Goal: Task Accomplishment & Management: Manage account settings

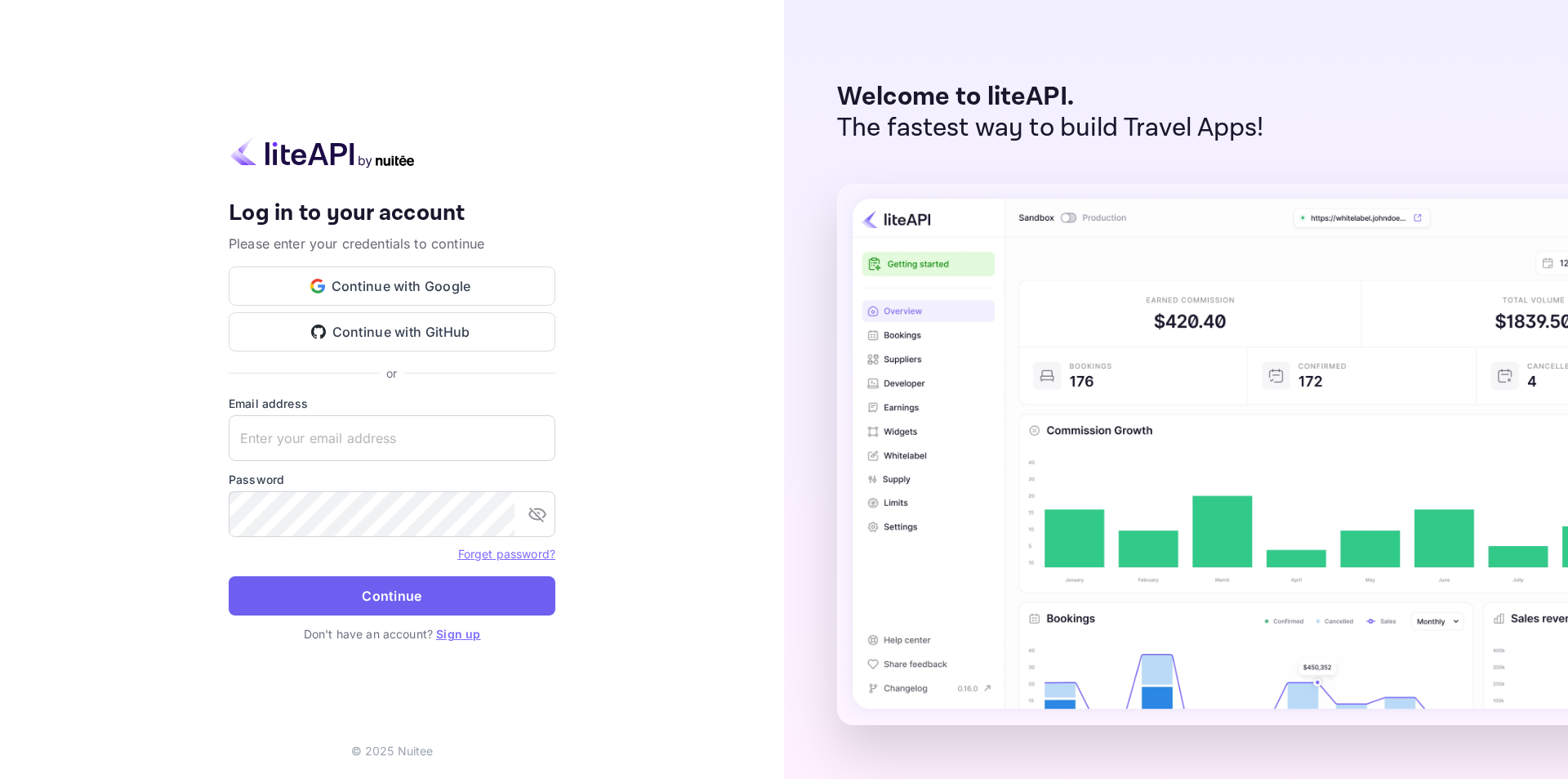
type input "[EMAIL_ADDRESS][DOMAIN_NAME]"
click at [365, 594] on button "Continue" at bounding box center [391, 595] width 327 height 39
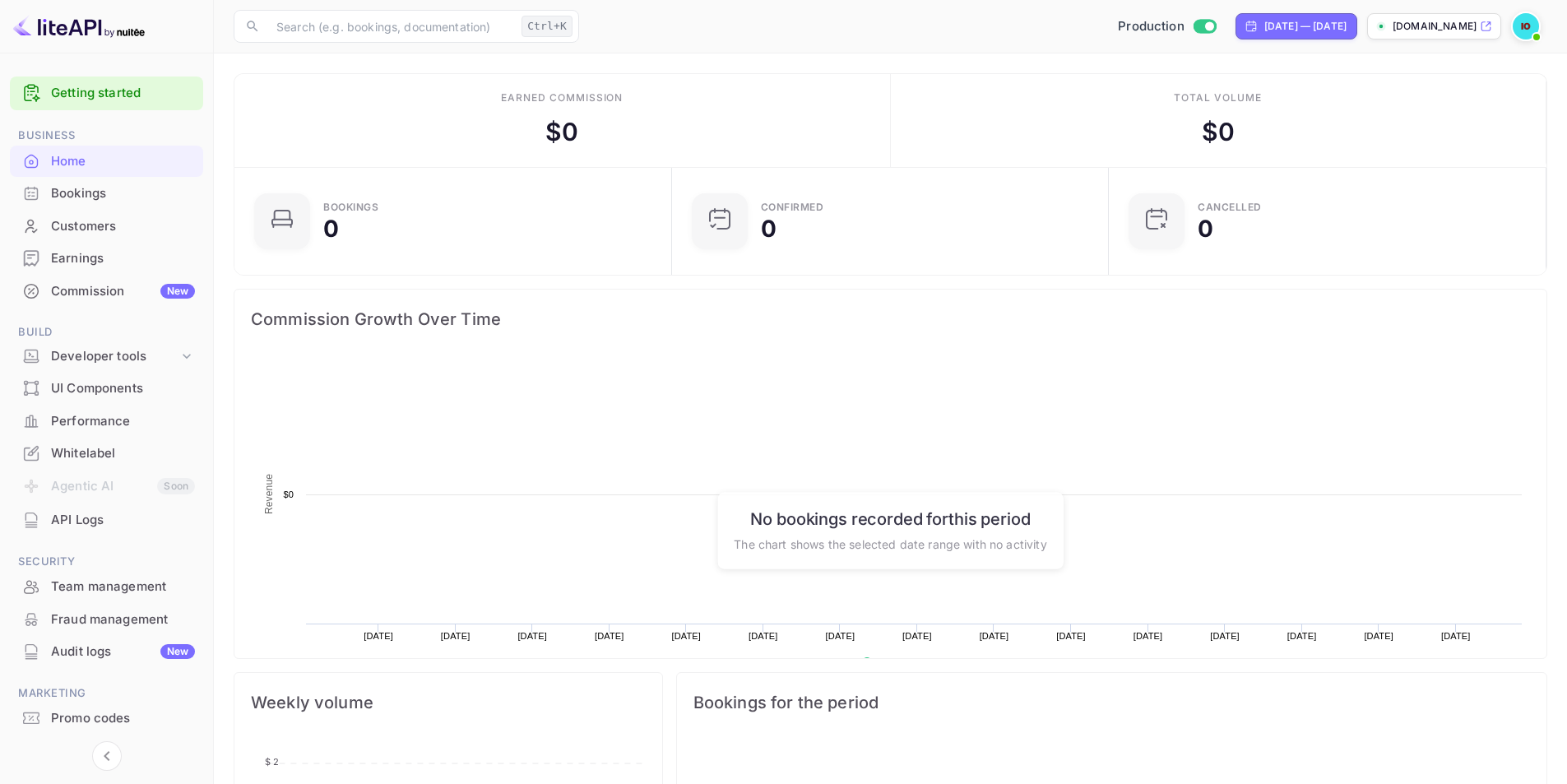
scroll to position [255, 414]
click at [136, 661] on div "Audit logs New" at bounding box center [106, 651] width 193 height 32
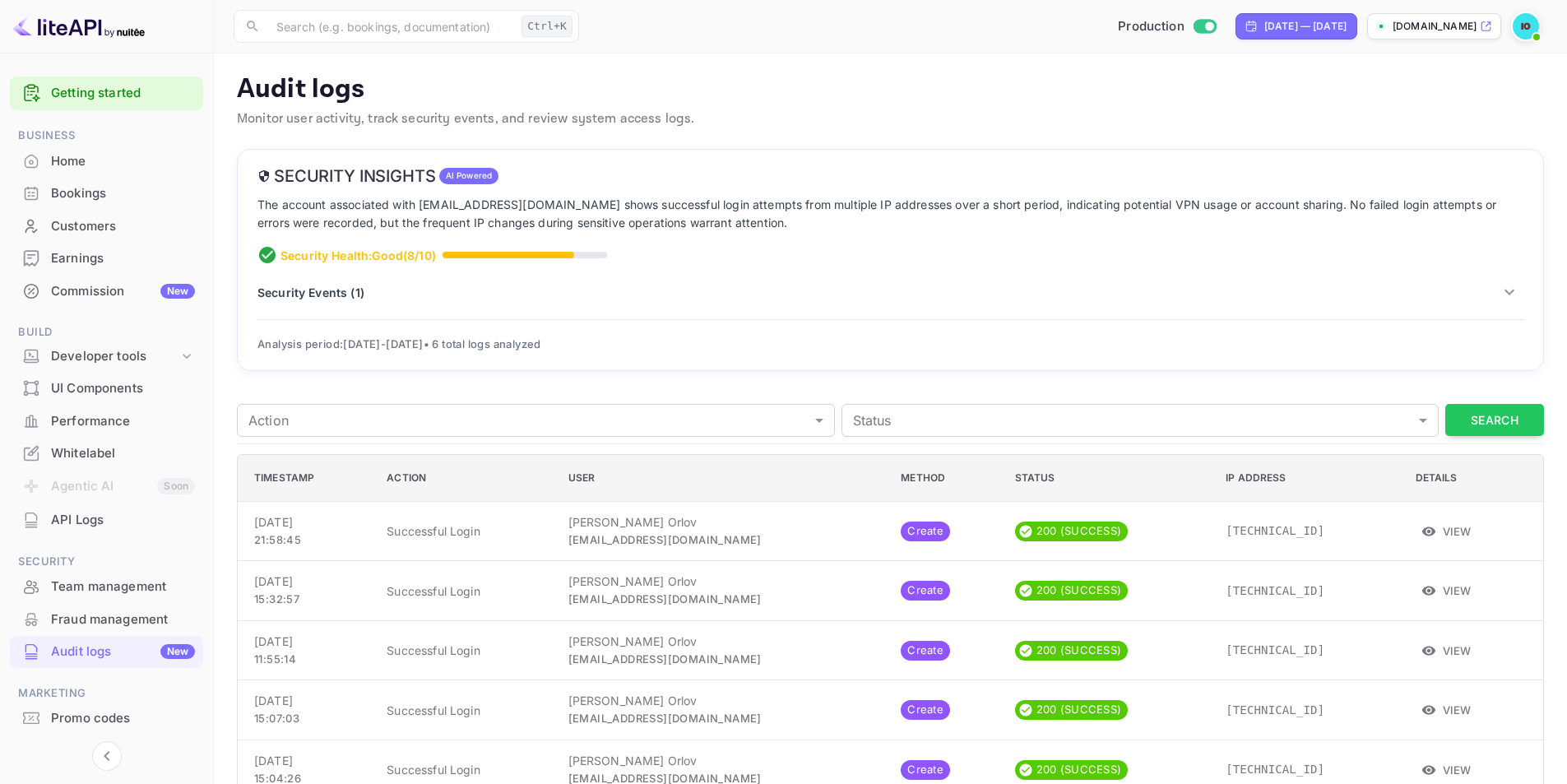
click at [327, 291] on p "Security Events ( 1 )" at bounding box center [311, 293] width 107 height 17
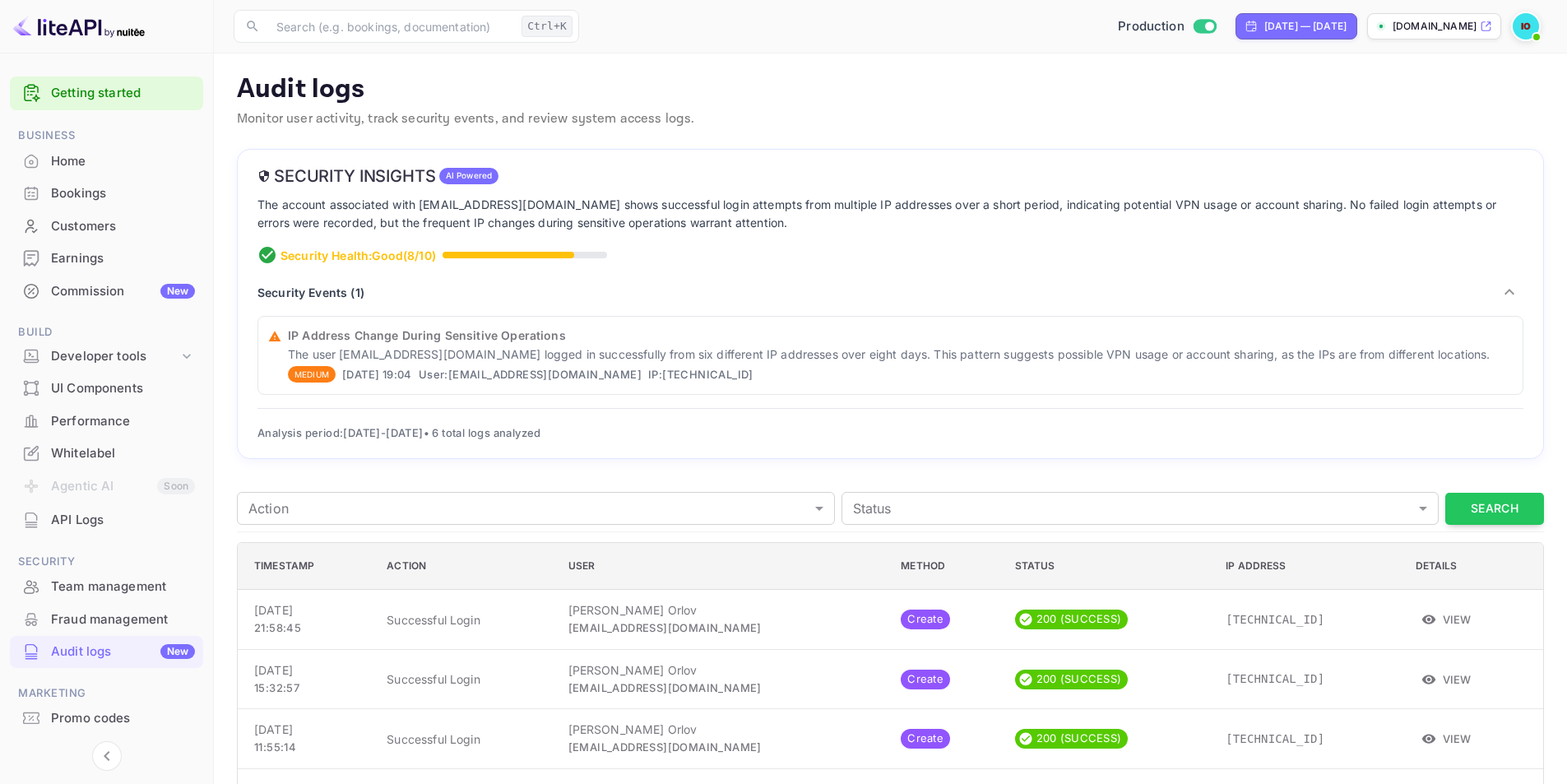
click at [327, 291] on p "Security Events ( 1 )" at bounding box center [311, 293] width 107 height 17
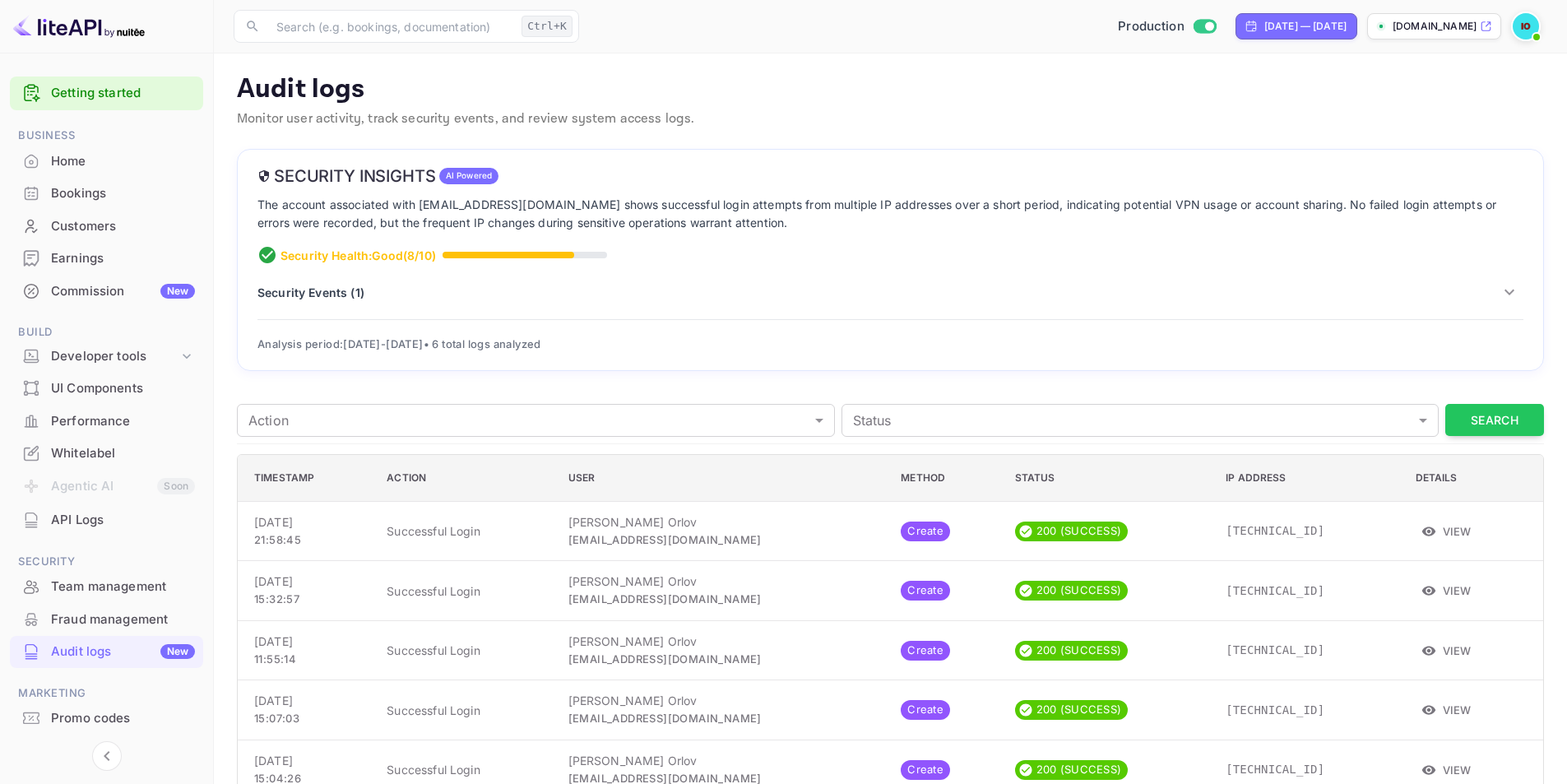
click at [119, 518] on div "API Logs" at bounding box center [123, 520] width 144 height 19
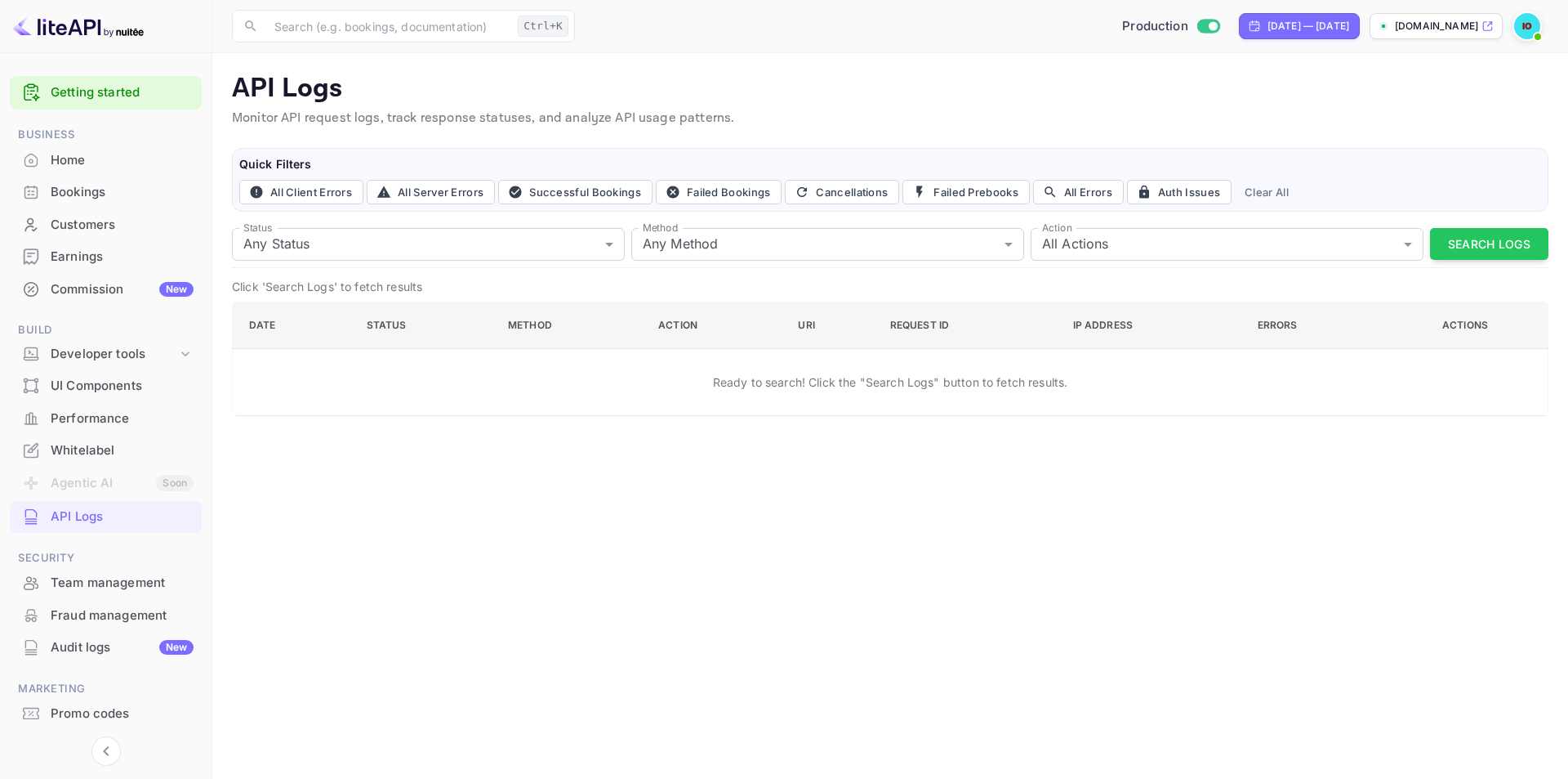
click at [99, 481] on li "Agentic AI Soon" at bounding box center [105, 484] width 192 height 35
click at [181, 350] on icon at bounding box center [185, 353] width 16 height 16
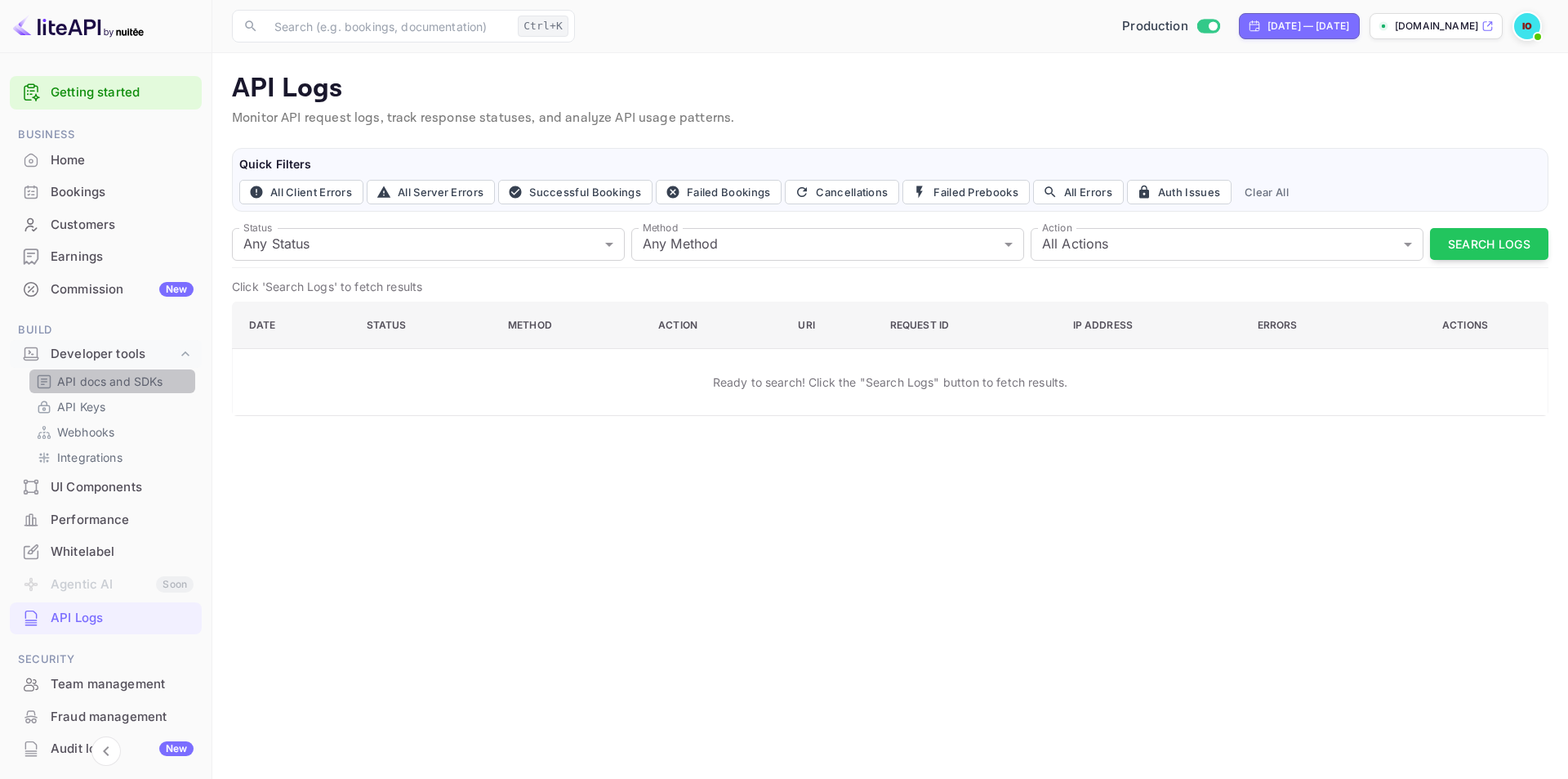
click at [105, 383] on p "API docs and SDKs" at bounding box center [110, 381] width 106 height 17
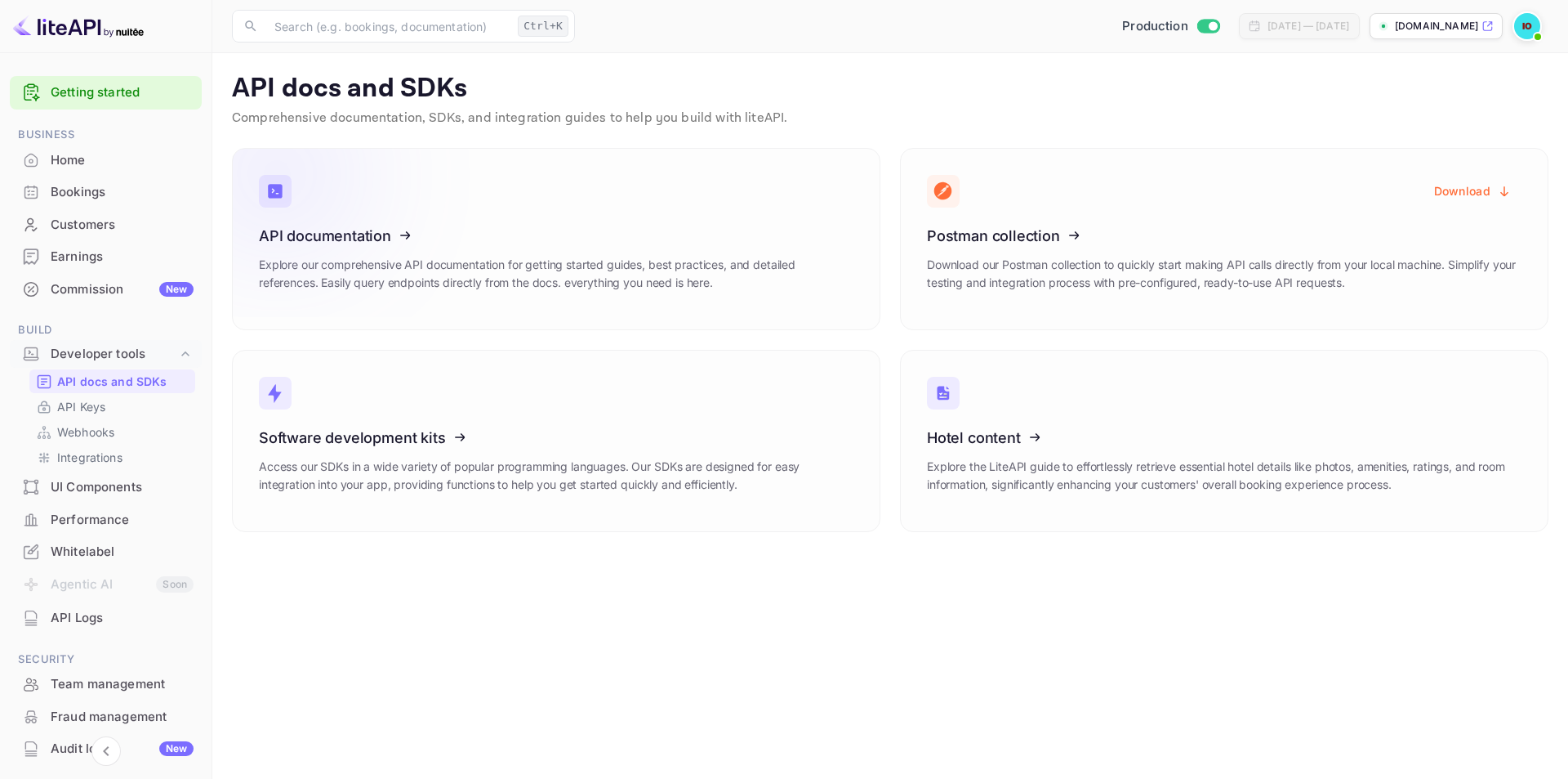
click at [318, 237] on icon at bounding box center [360, 232] width 254 height 168
click at [1099, 416] on icon at bounding box center [1027, 434] width 254 height 168
click at [128, 414] on link "API Keys" at bounding box center [111, 407] width 152 height 17
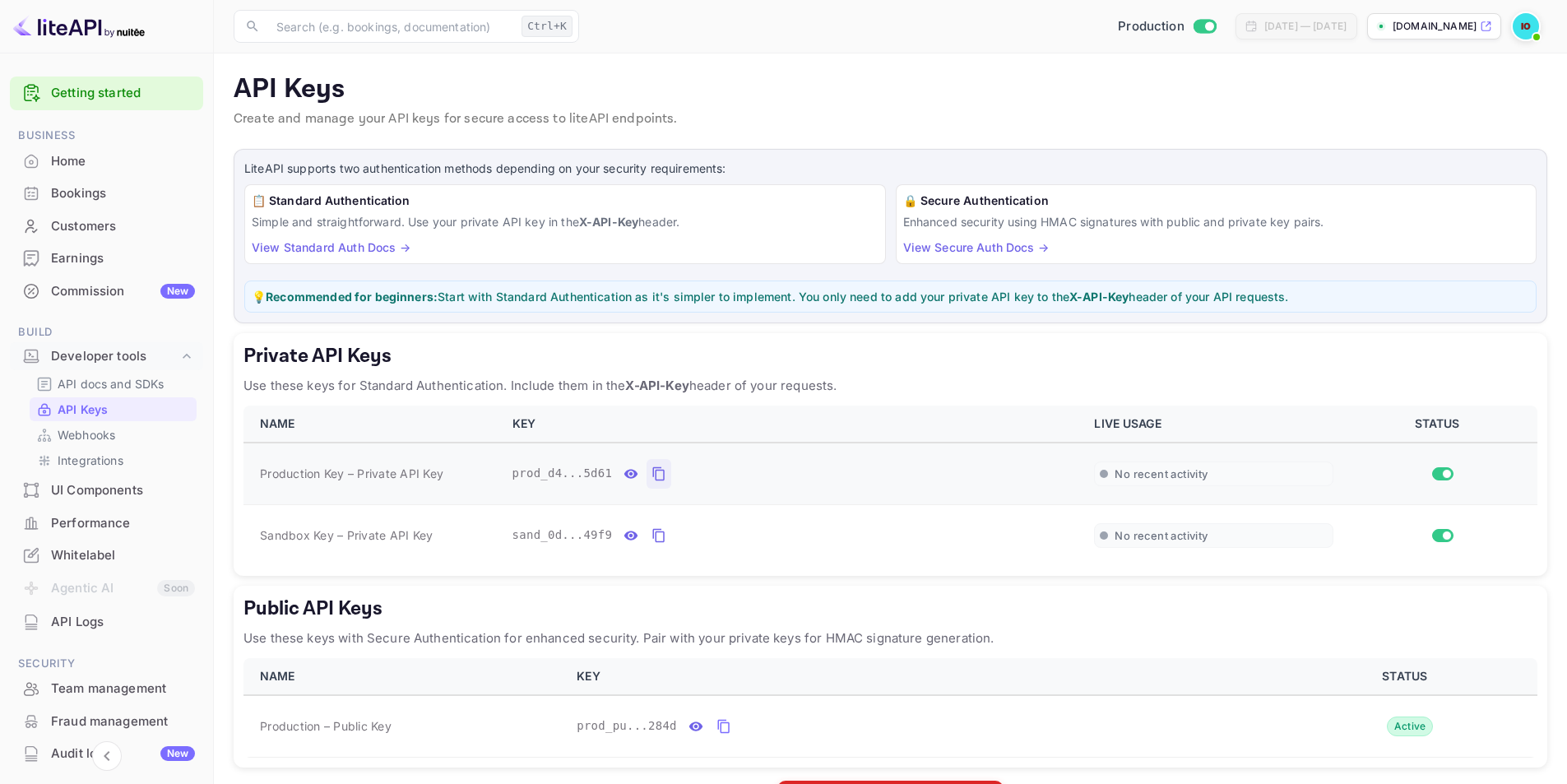
click at [656, 481] on icon "private api keys table" at bounding box center [659, 473] width 14 height 19
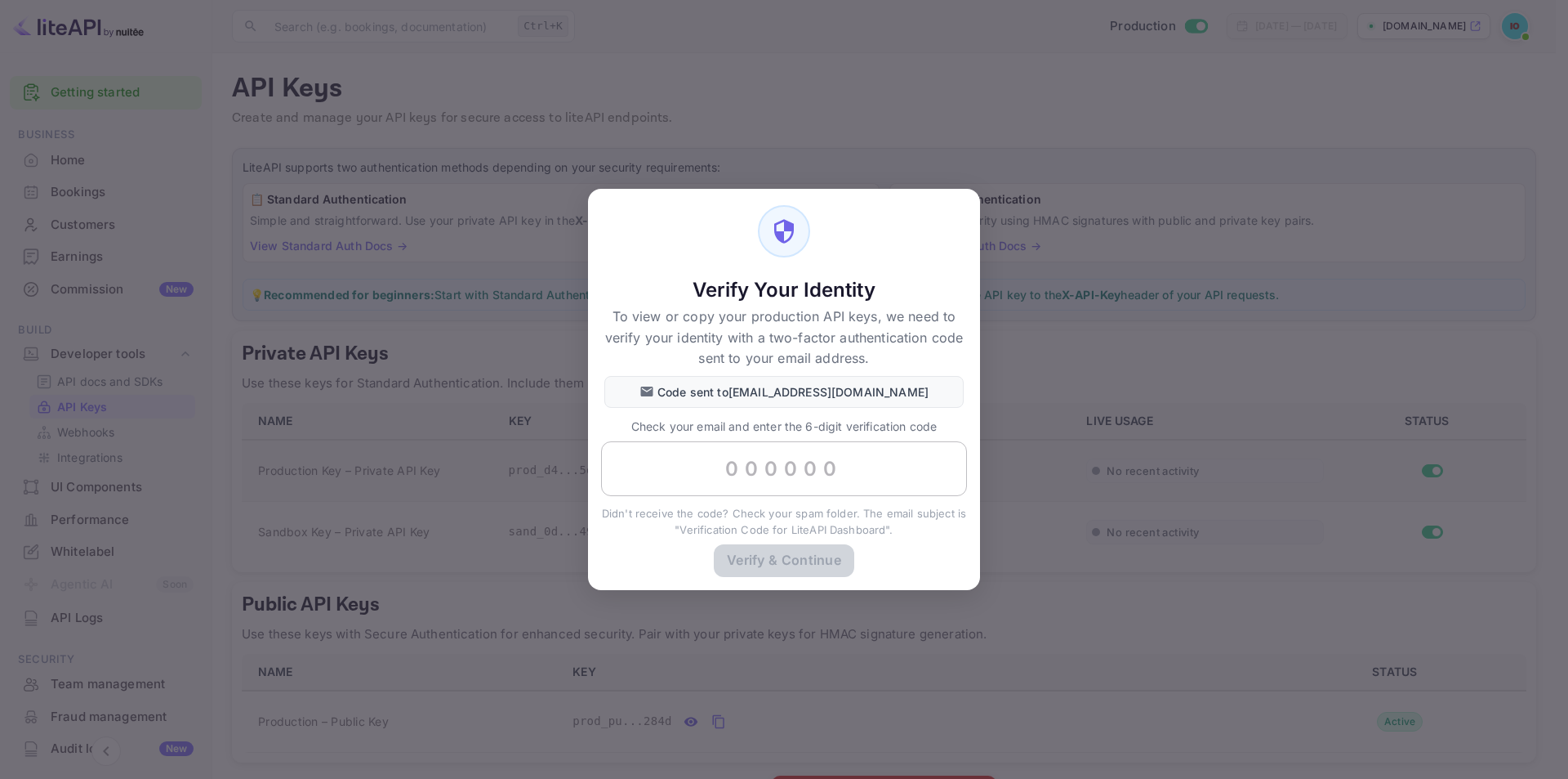
click at [836, 470] on input "text" at bounding box center [784, 469] width 366 height 56
paste input "999537"
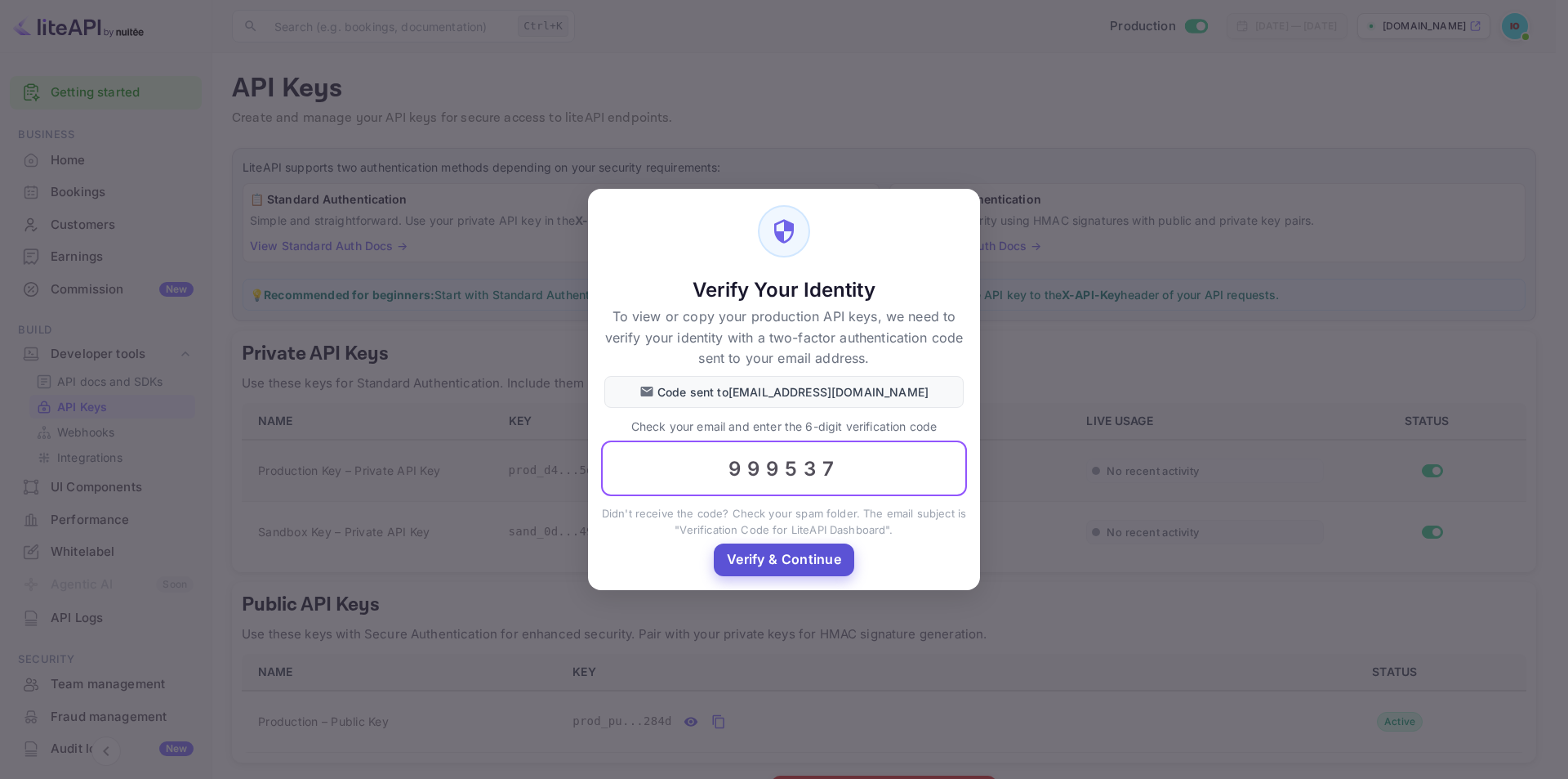
type input "999537"
click at [798, 566] on button "Verify & Continue" at bounding box center [784, 558] width 140 height 32
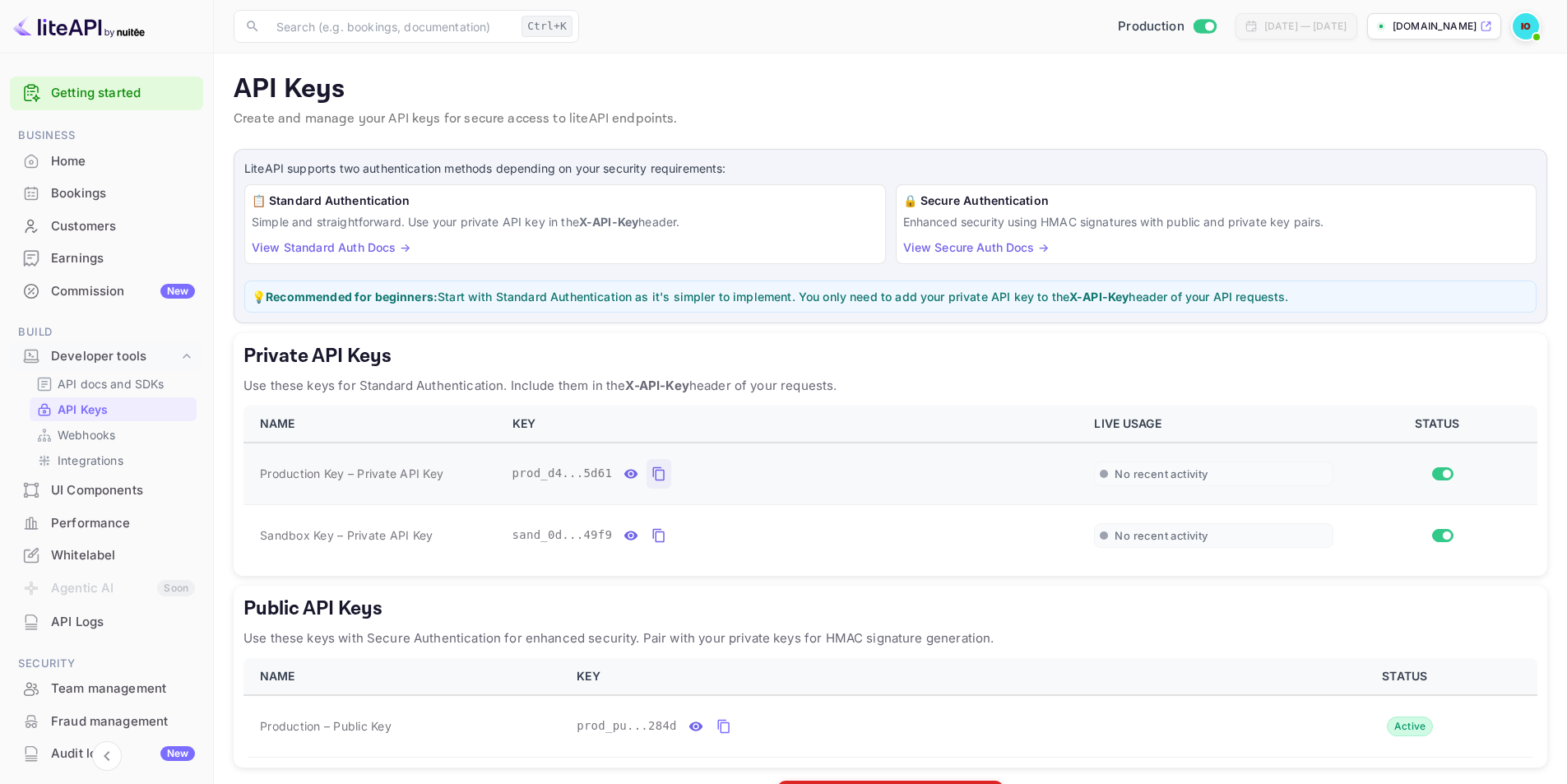
click at [658, 469] on button "private api keys table" at bounding box center [659, 473] width 25 height 30
